Goal: Transaction & Acquisition: Book appointment/travel/reservation

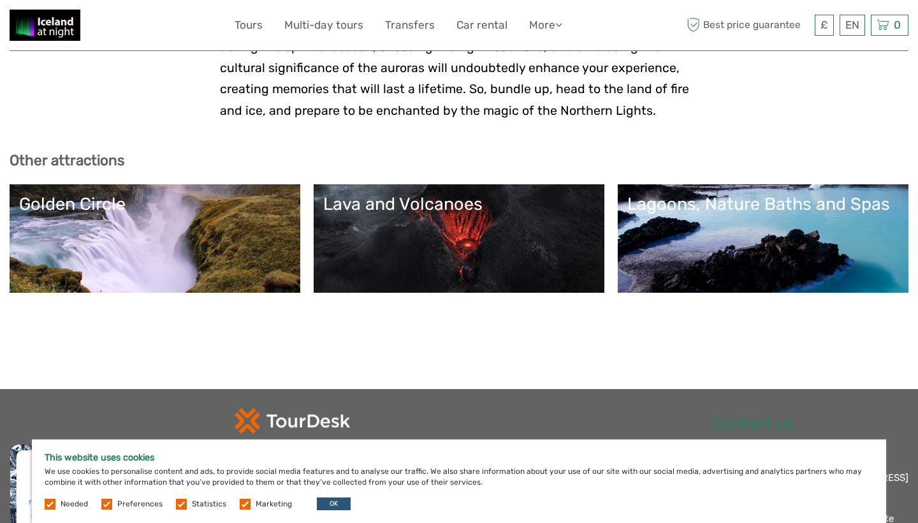
scroll to position [2825, 0]
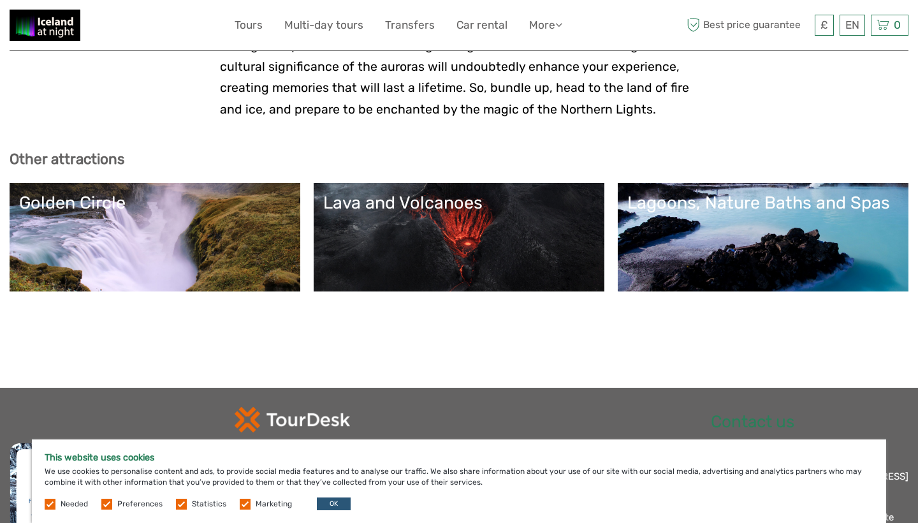
click at [497, 193] on link "Lava and Volcanoes" at bounding box center [459, 237] width 272 height 89
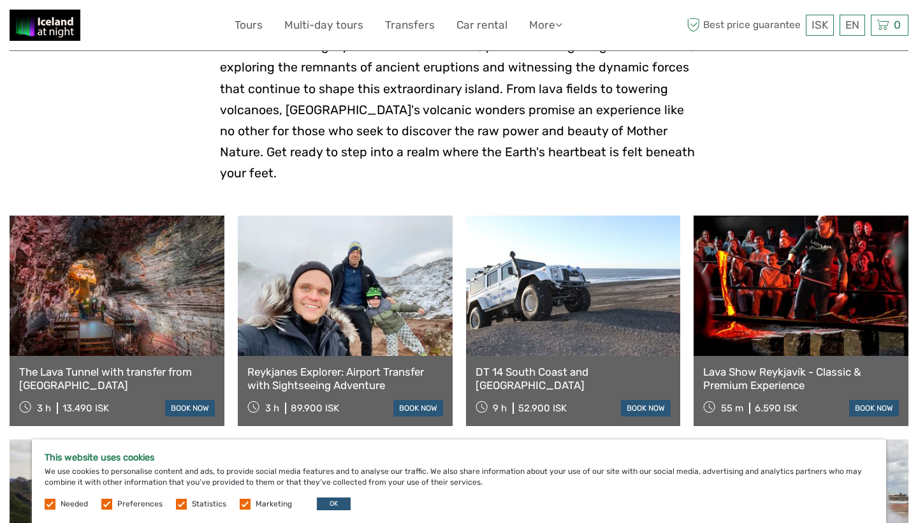
scroll to position [371, 0]
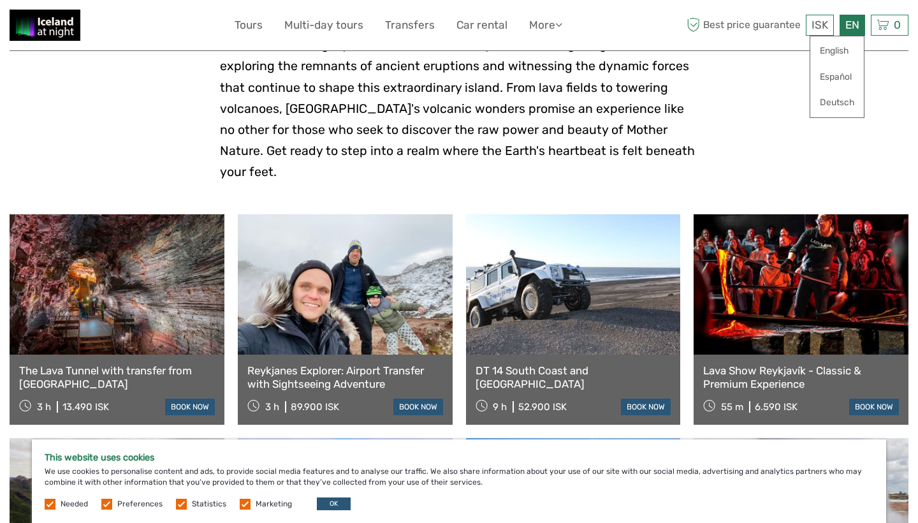
click at [853, 26] on div "EN English Español Deutsch" at bounding box center [853, 25] width 26 height 21
click at [816, 27] on span "ISK" at bounding box center [820, 24] width 17 height 13
click at [801, 128] on link "£" at bounding box center [810, 128] width 43 height 23
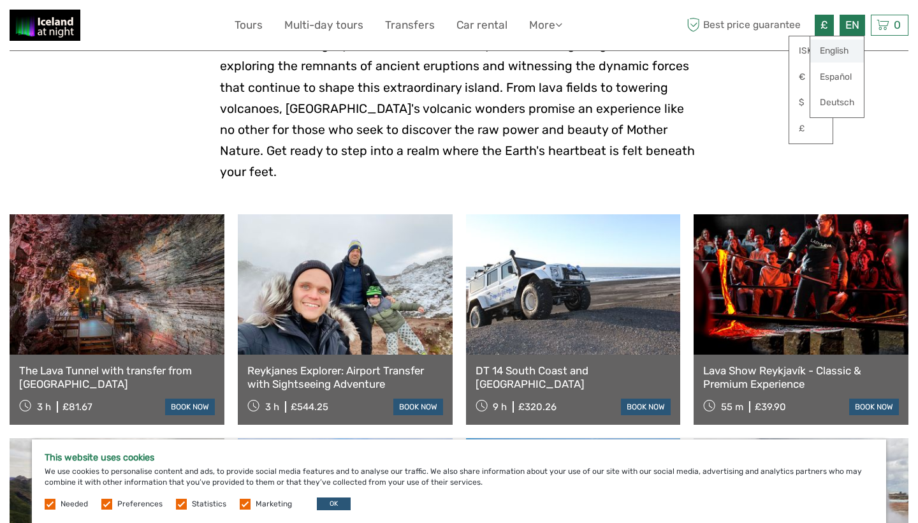
click at [849, 49] on link "English" at bounding box center [837, 51] width 54 height 23
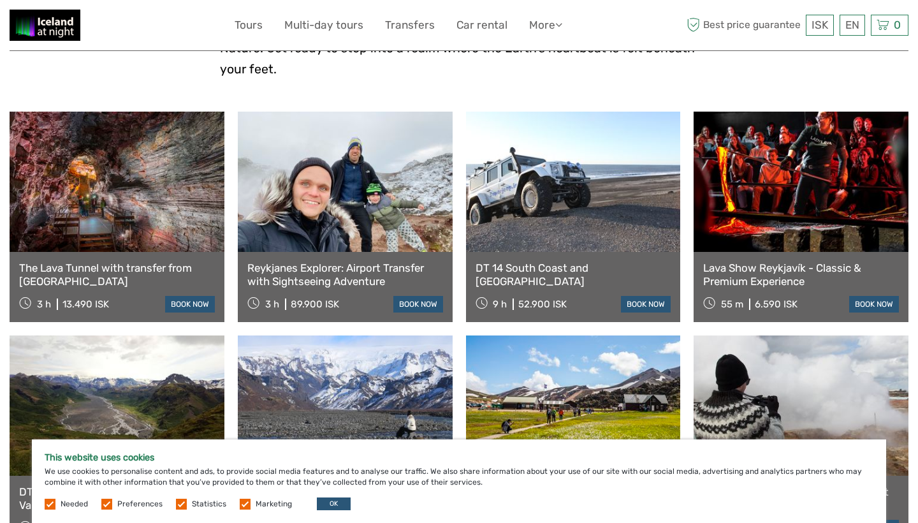
scroll to position [453, 0]
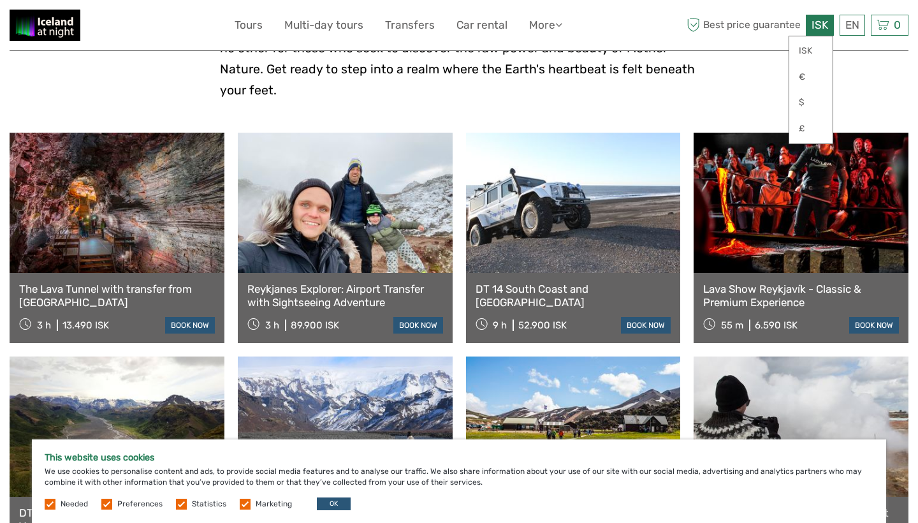
click at [821, 23] on span "ISK" at bounding box center [820, 24] width 17 height 13
click at [810, 127] on link "£" at bounding box center [810, 128] width 43 height 23
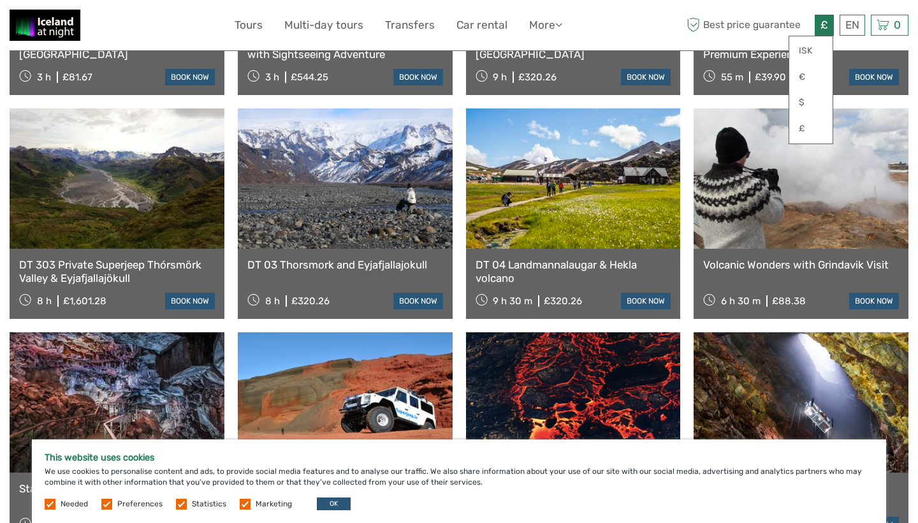
scroll to position [700, 0]
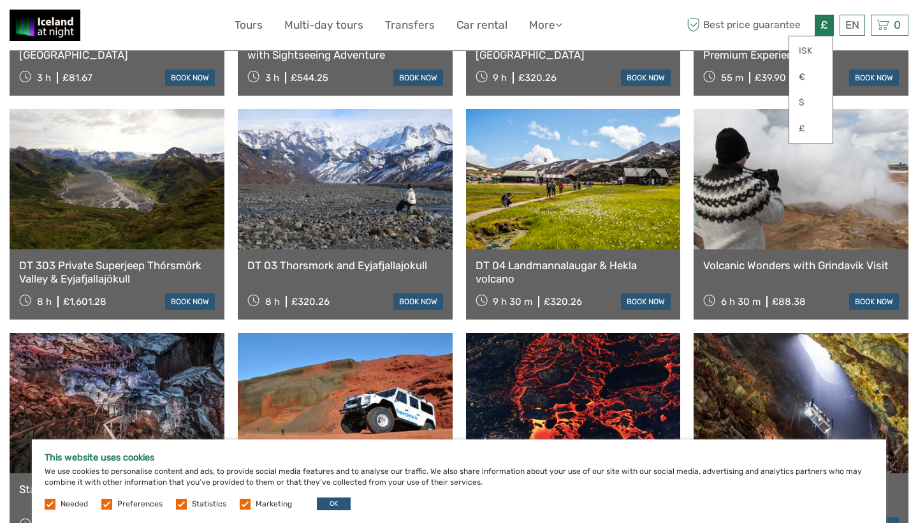
click at [103, 502] on label at bounding box center [106, 504] width 11 height 11
click at [0, 0] on input "checkbox" at bounding box center [0, 0] width 0 height 0
click at [180, 504] on label at bounding box center [181, 504] width 11 height 11
click at [0, 0] on input "checkbox" at bounding box center [0, 0] width 0 height 0
click at [244, 506] on label at bounding box center [245, 504] width 11 height 11
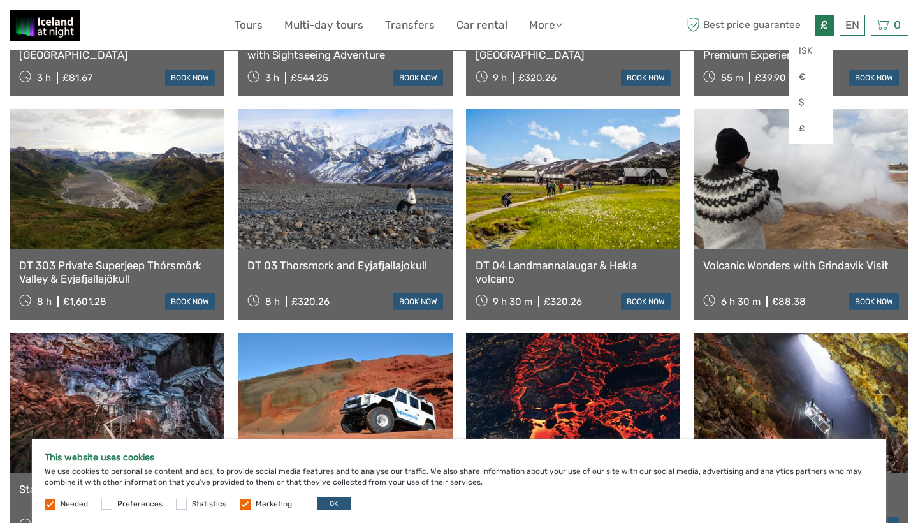
click at [0, 0] on input "checkbox" at bounding box center [0, 0] width 0 height 0
click at [47, 506] on label at bounding box center [50, 504] width 11 height 11
click at [328, 503] on button "OK" at bounding box center [334, 503] width 34 height 13
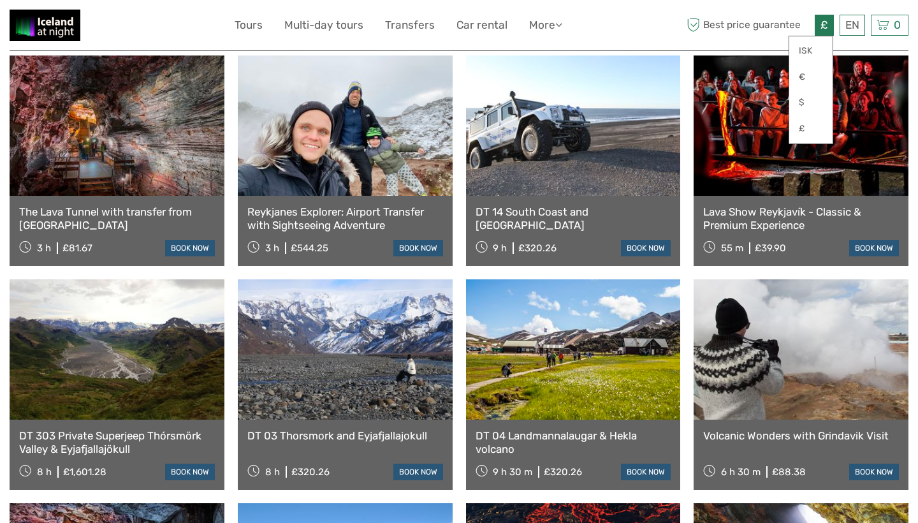
scroll to position [534, 0]
